Goal: Task Accomplishment & Management: Manage account settings

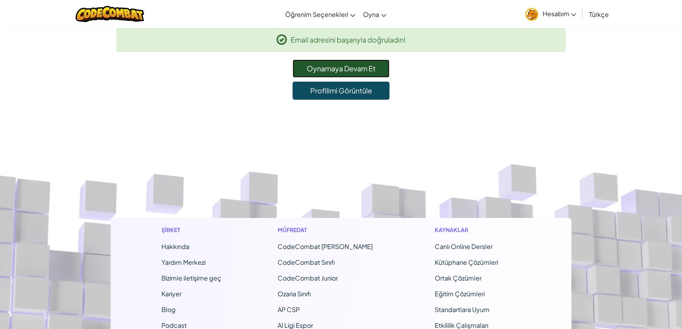
click at [350, 68] on link "Oynamaya Devam Et" at bounding box center [341, 68] width 97 height 18
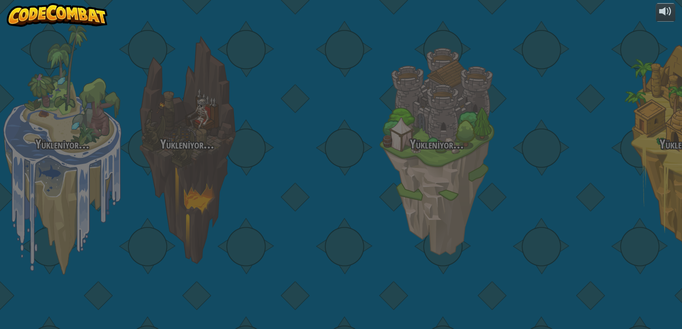
select select "tr"
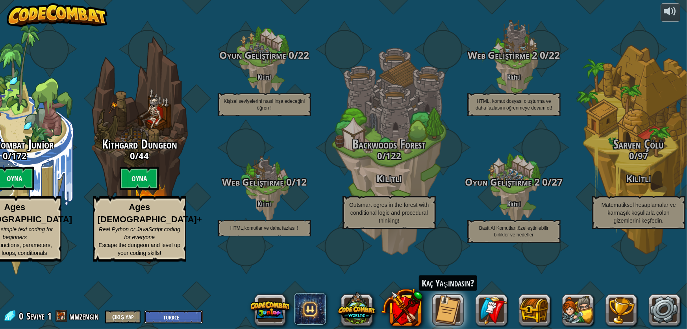
click at [183, 314] on select "English ([GEOGRAPHIC_DATA]) English ([GEOGRAPHIC_DATA]) 简体中文 繁體中文 русский españ…" at bounding box center [174, 316] width 58 height 13
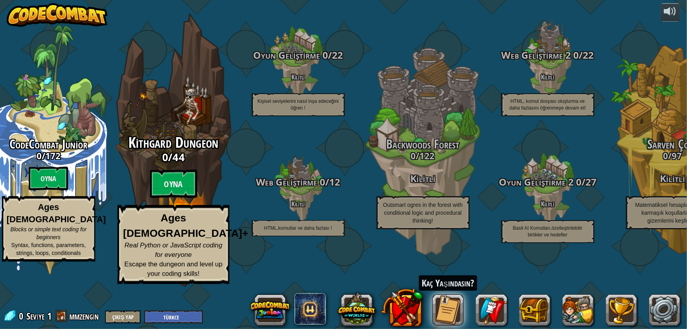
click at [113, 163] on h3 "0 / 44" at bounding box center [173, 156] width 150 height 11
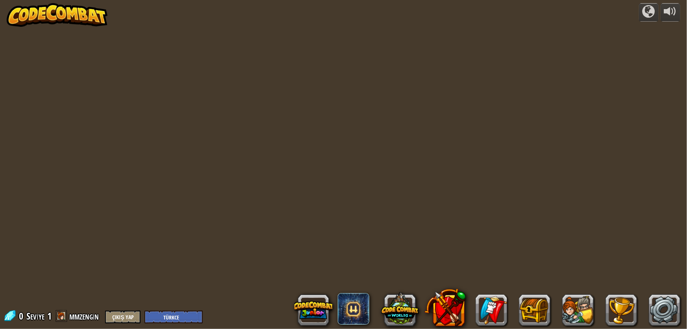
select select "tr"
click at [42, 13] on img at bounding box center [57, 15] width 101 height 24
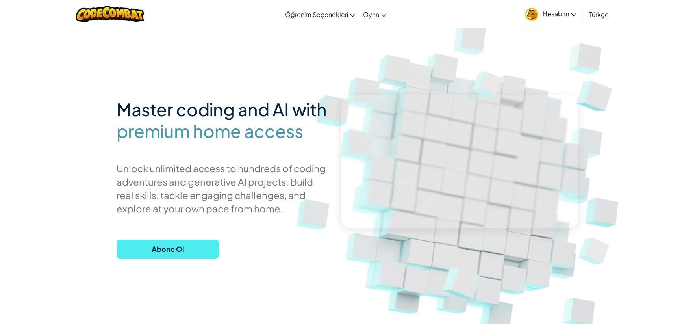
click at [555, 14] on span "Hesabım" at bounding box center [559, 13] width 34 height 8
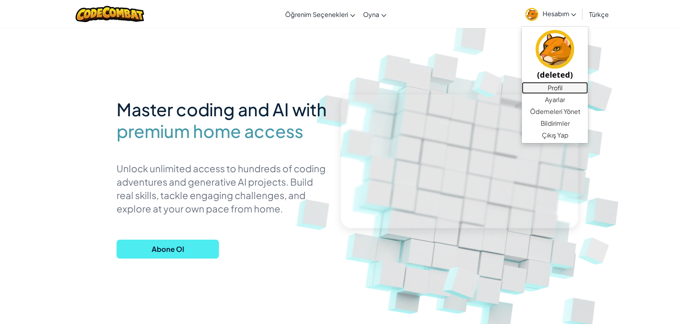
click at [558, 85] on link "Profil" at bounding box center [555, 88] width 66 height 12
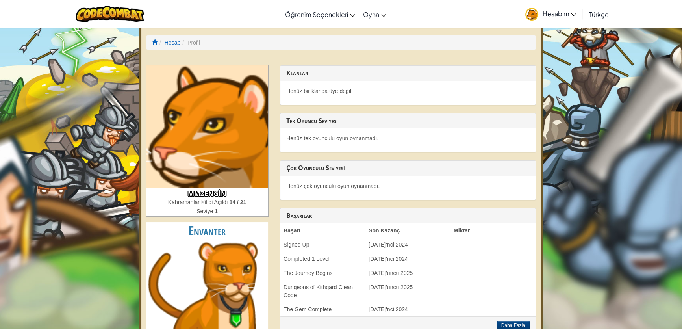
click at [553, 12] on span "Hesabım" at bounding box center [559, 13] width 34 height 8
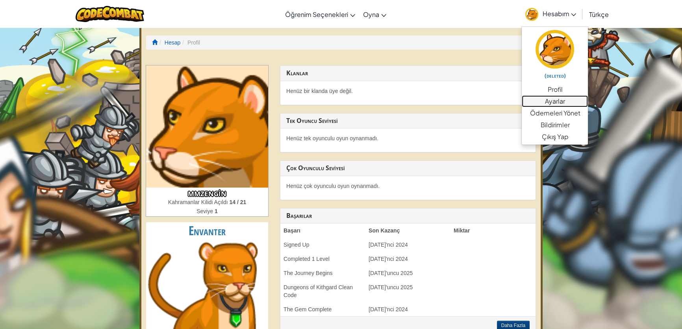
click at [553, 96] on link "Ayarlar" at bounding box center [555, 101] width 66 height 12
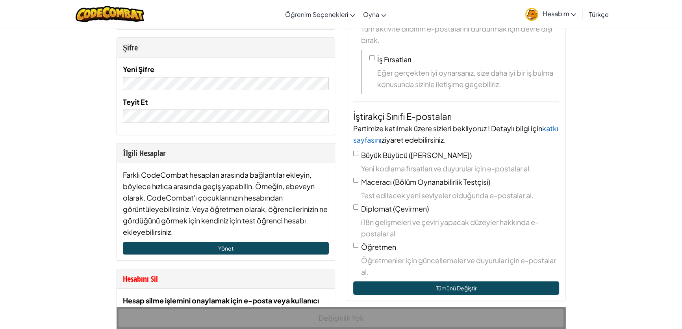
scroll to position [179, 0]
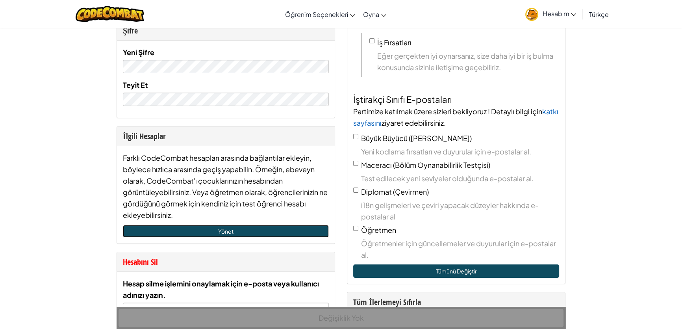
click at [299, 226] on link "Yönet" at bounding box center [226, 231] width 206 height 13
